Goal: Understand process/instructions: Learn how to perform a task or action

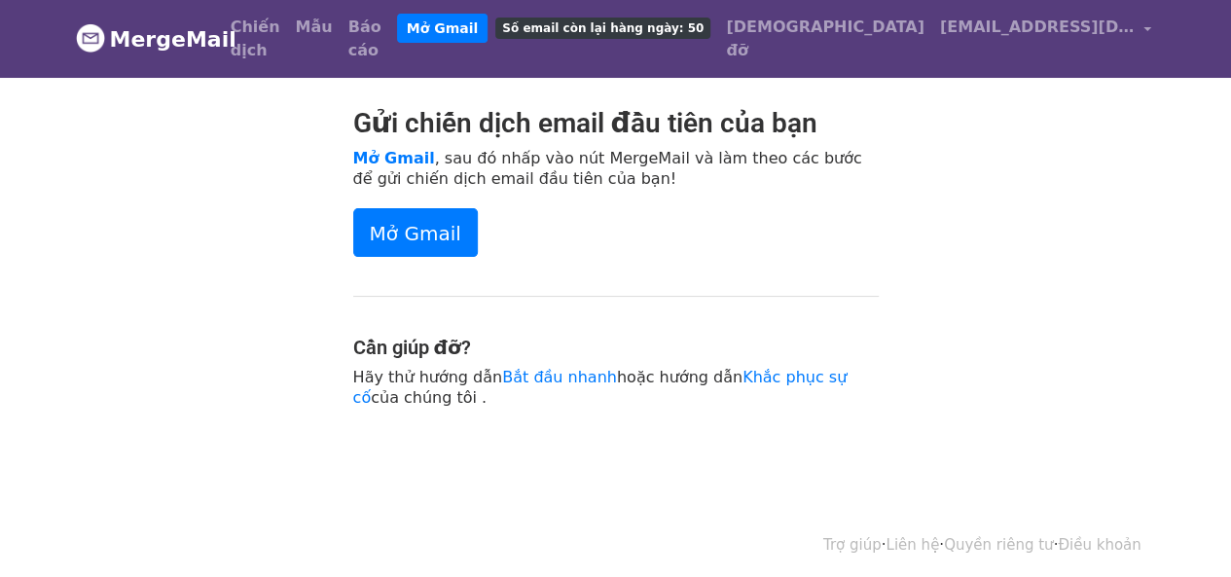
click at [895, 339] on div "Gửi chiến dịch email đầu tiên của bạn Mở Gmail , sau đó nhấp vào nút MergeMail …" at bounding box center [616, 267] width 1110 height 320
click at [429, 222] on font "Mở Gmail" at bounding box center [415, 233] width 91 height 23
click at [934, 310] on div "Gửi chiến dịch email đầu tiên của bạn Mở Gmail , sau đó nhấp vào nút MergeMail …" at bounding box center [616, 267] width 1110 height 320
click at [412, 222] on font "Mở Gmail" at bounding box center [415, 233] width 91 height 23
